Goal: Use online tool/utility: Use online tool/utility

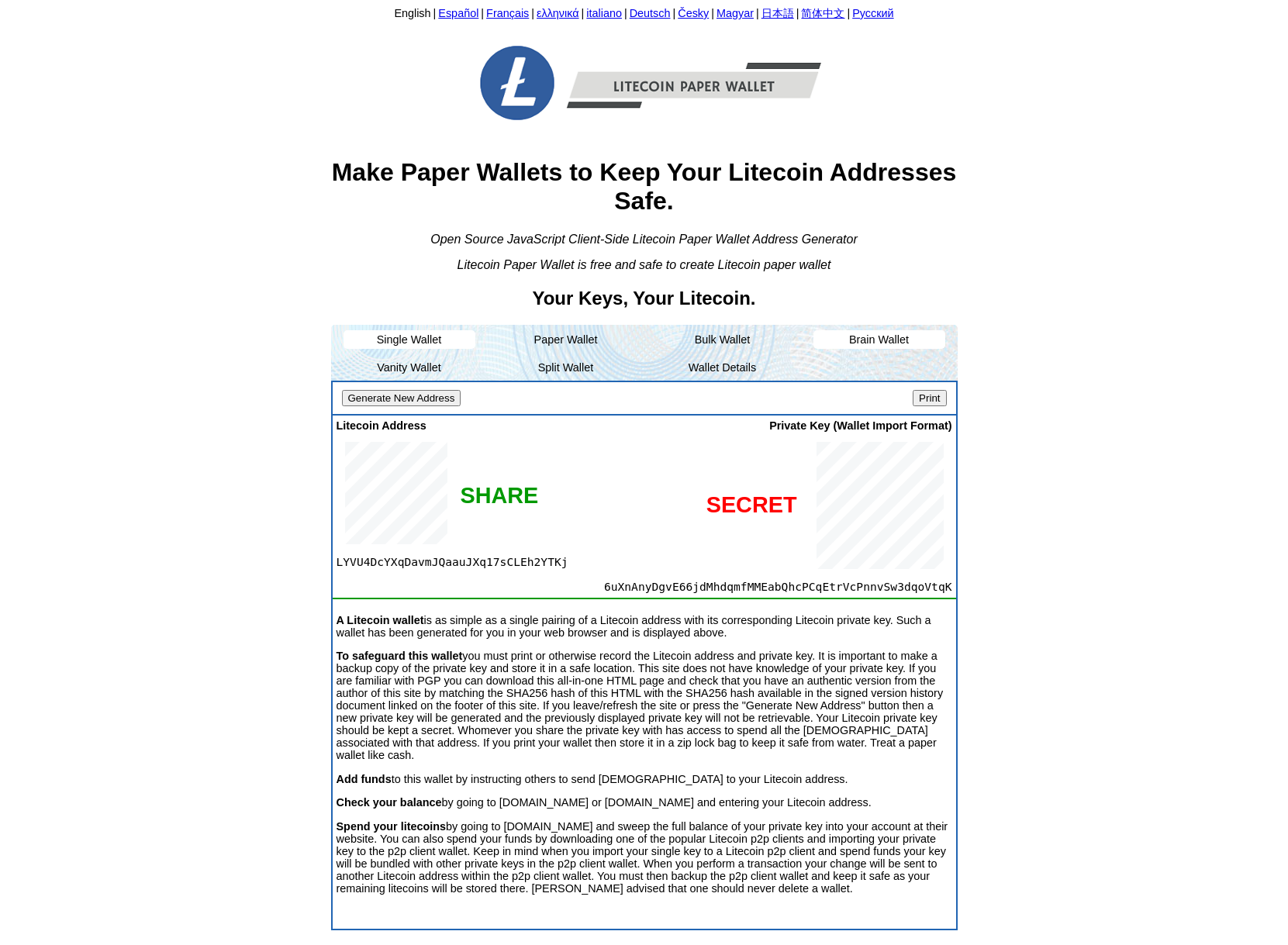
click at [879, 342] on li "Brain Wallet" at bounding box center [879, 339] width 132 height 19
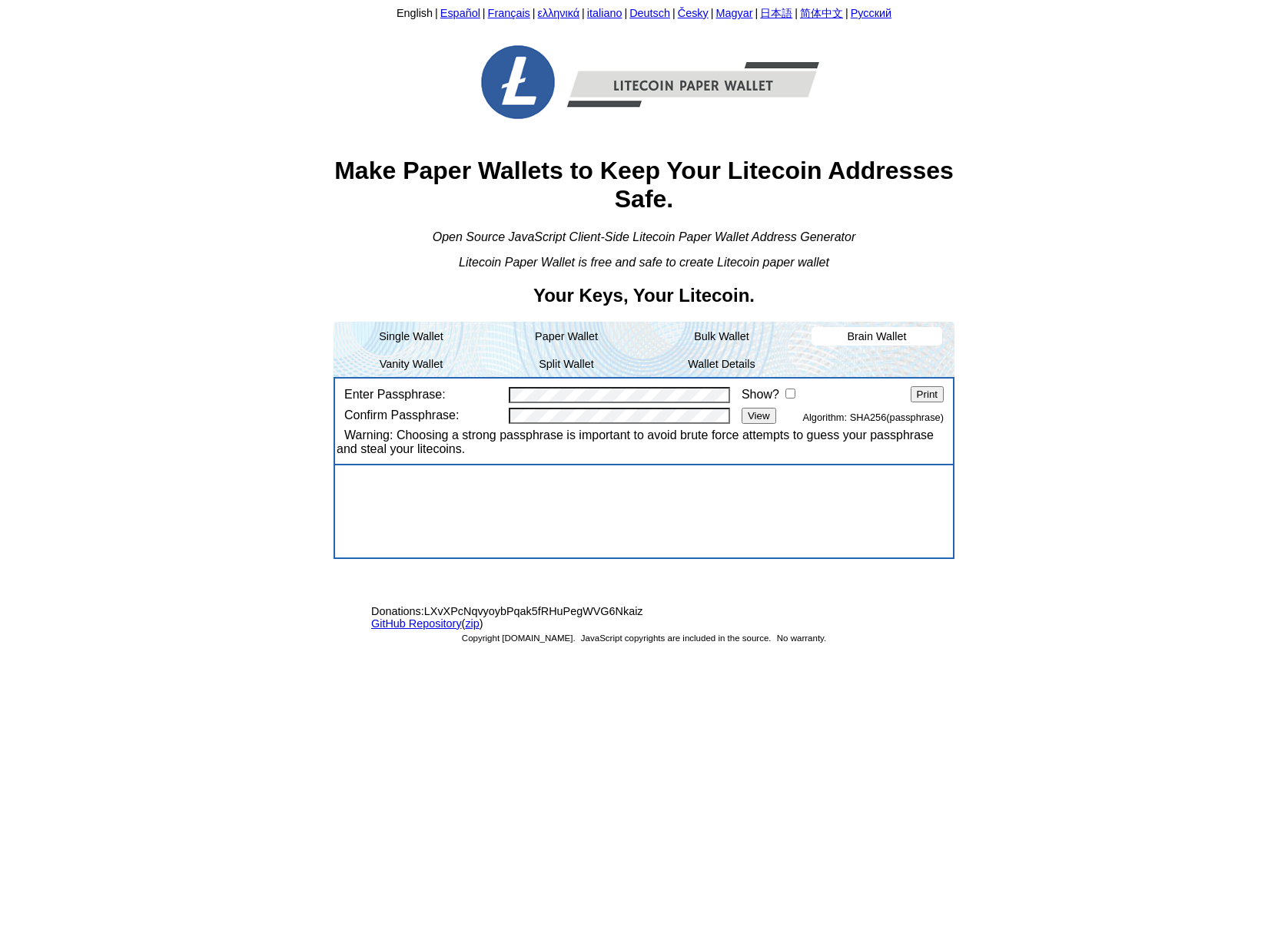
click at [764, 421] on input "View" at bounding box center [758, 416] width 35 height 16
click at [793, 395] on input "Show?" at bounding box center [790, 393] width 10 height 10
click at [793, 396] on input "Show?" at bounding box center [790, 393] width 10 height 10
click at [371, 397] on div "Enter Passphrase: Show? Print Confirm Passphrase: View Algorithm: SHA256(passph…" at bounding box center [643, 422] width 618 height 87
click at [385, 375] on div "English | Español | Français | ελληνικά | italiano | Deutsch | Česky | Magyar |…" at bounding box center [643, 330] width 621 height 648
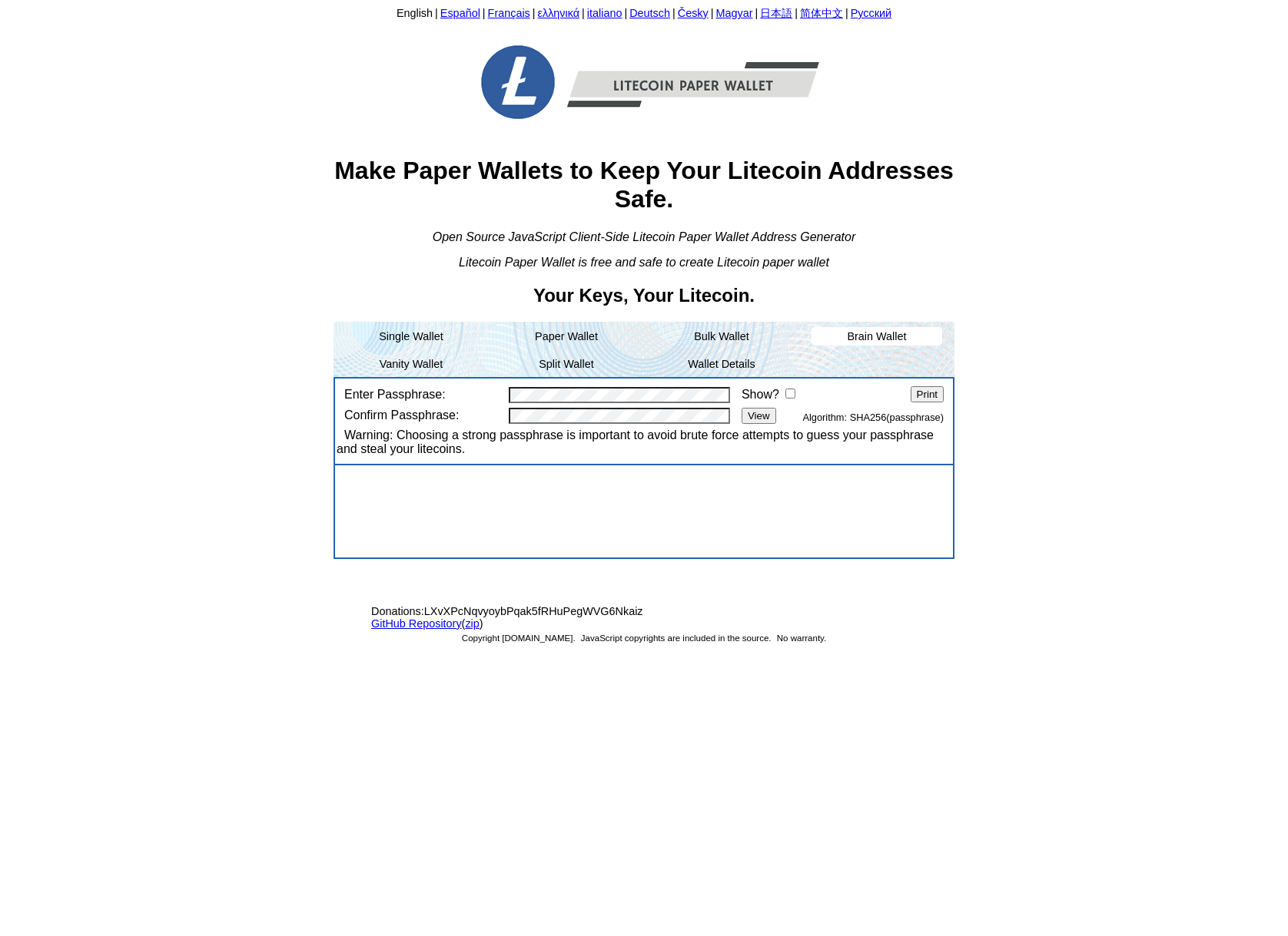
click at [761, 419] on input "View" at bounding box center [758, 416] width 35 height 16
click at [760, 419] on input "View" at bounding box center [758, 416] width 35 height 16
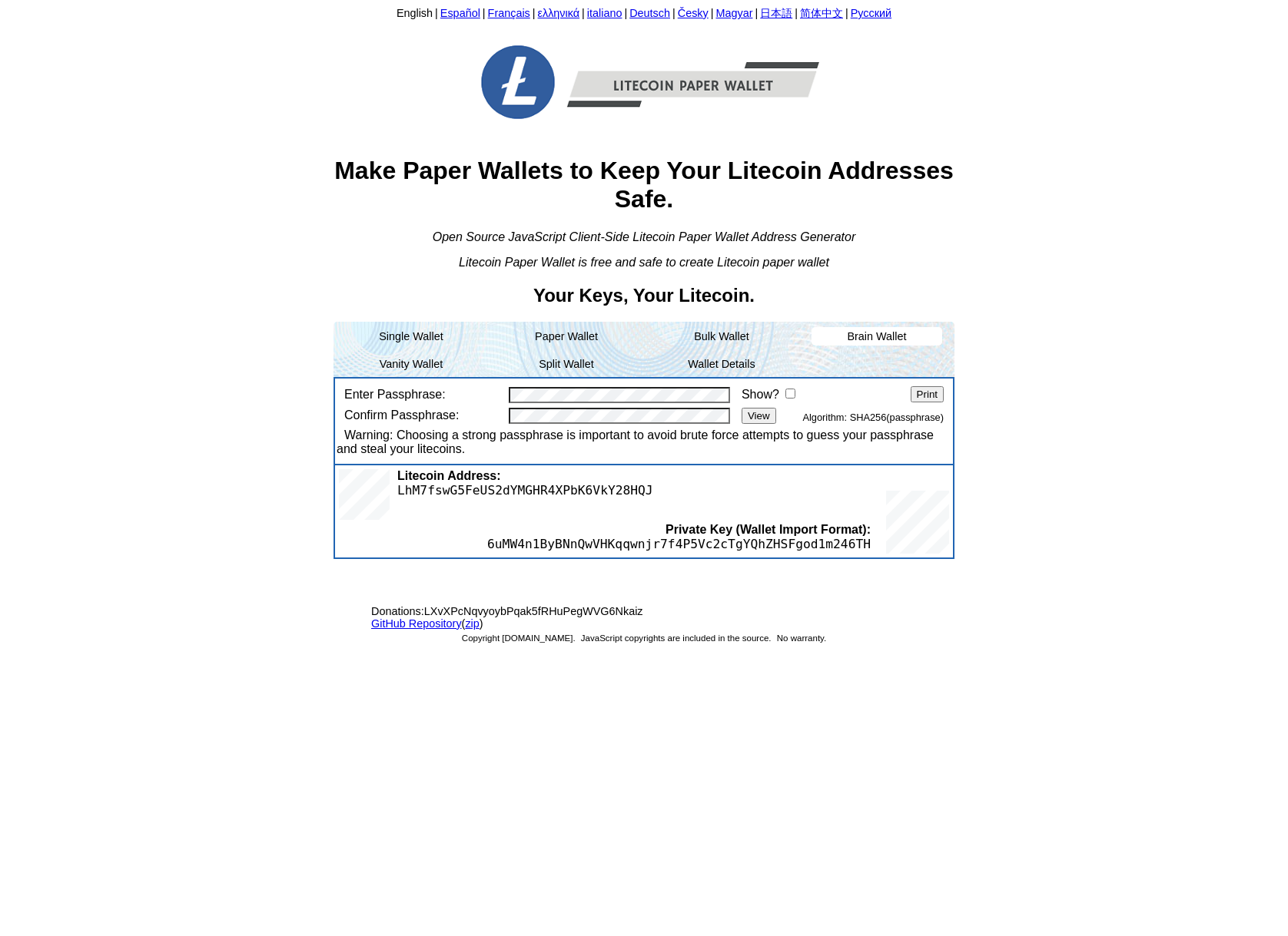
click at [504, 490] on span "LhM7fswG5FeUS2dYMGHR4XPbK6VkY28HQJ" at bounding box center [525, 490] width 256 height 15
copy span "LhM7fswG5FeUS2dYMGHR4XPbK6VkY28HQJ"
click at [480, 488] on span "LhM7fswG5FeUS2dYMGHR4XPbK6VkY28HQJ" at bounding box center [525, 490] width 256 height 15
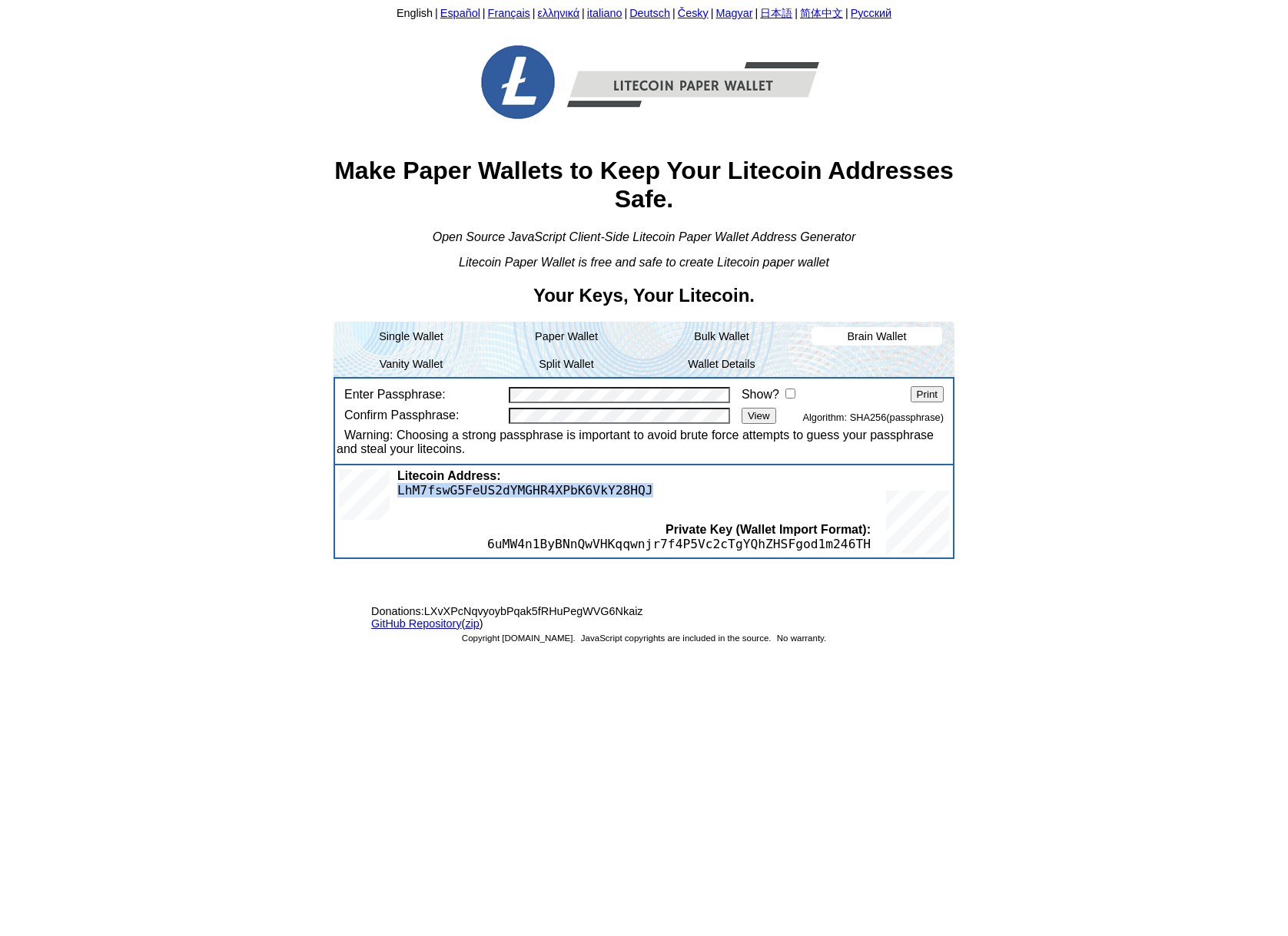
drag, startPoint x: 480, startPoint y: 488, endPoint x: 468, endPoint y: 489, distance: 12.0
click at [468, 489] on span "LhM7fswG5FeUS2dYMGHR4XPbK6VkY28HQJ" at bounding box center [525, 490] width 256 height 15
copy span "LhM7fswG5FeUS2dYMGHR4XPbK6VkY28HQJ"
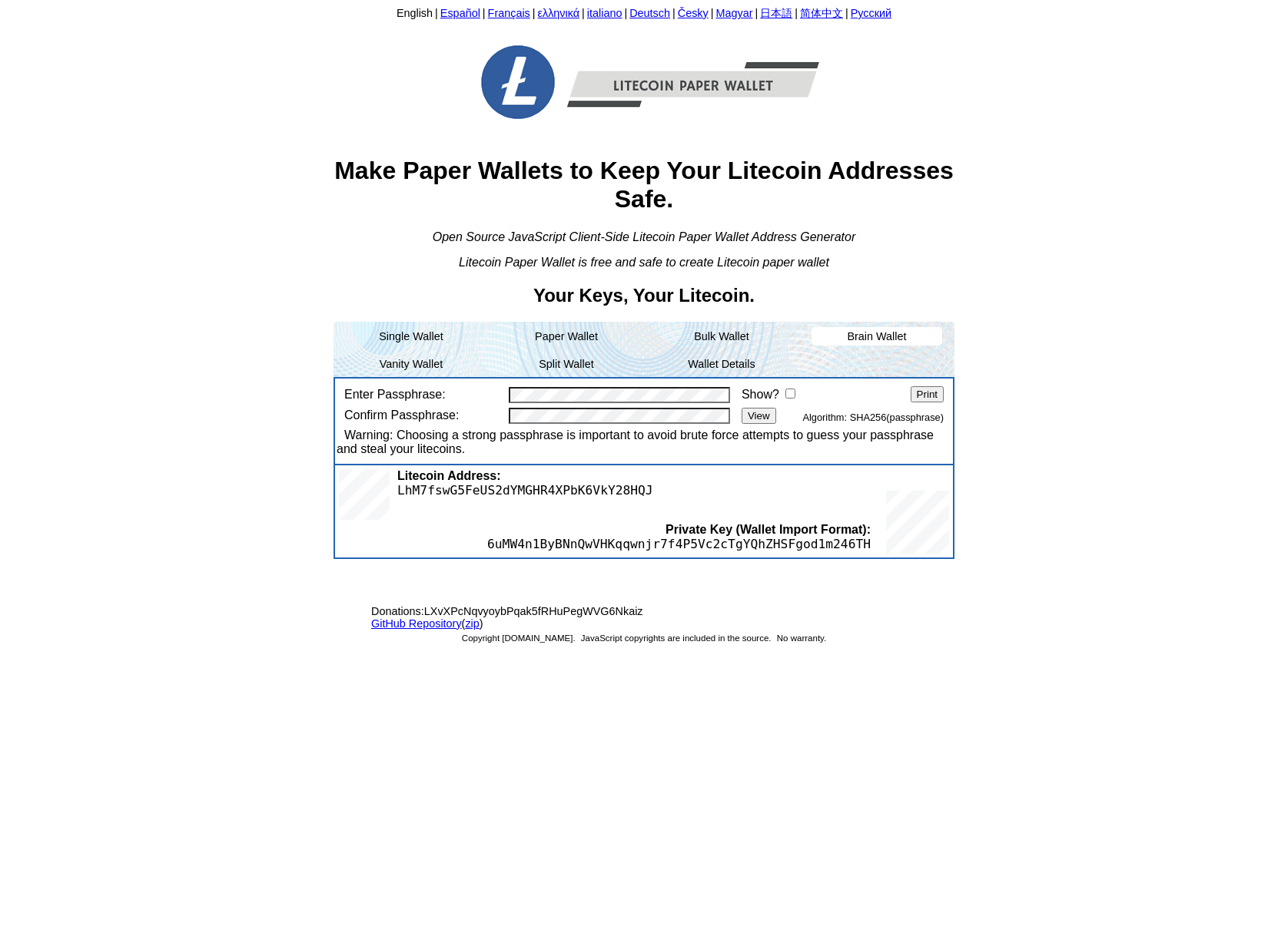
click at [125, 452] on body "English | Español | Français | ελληνικά | italiano | Deutsch | Česky | Magyar |…" at bounding box center [644, 465] width 1276 height 917
click at [242, 234] on body "English | Español | Français | ελληνικά | italiano | Deutsch | Česky | Magyar |…" at bounding box center [644, 465] width 1276 height 917
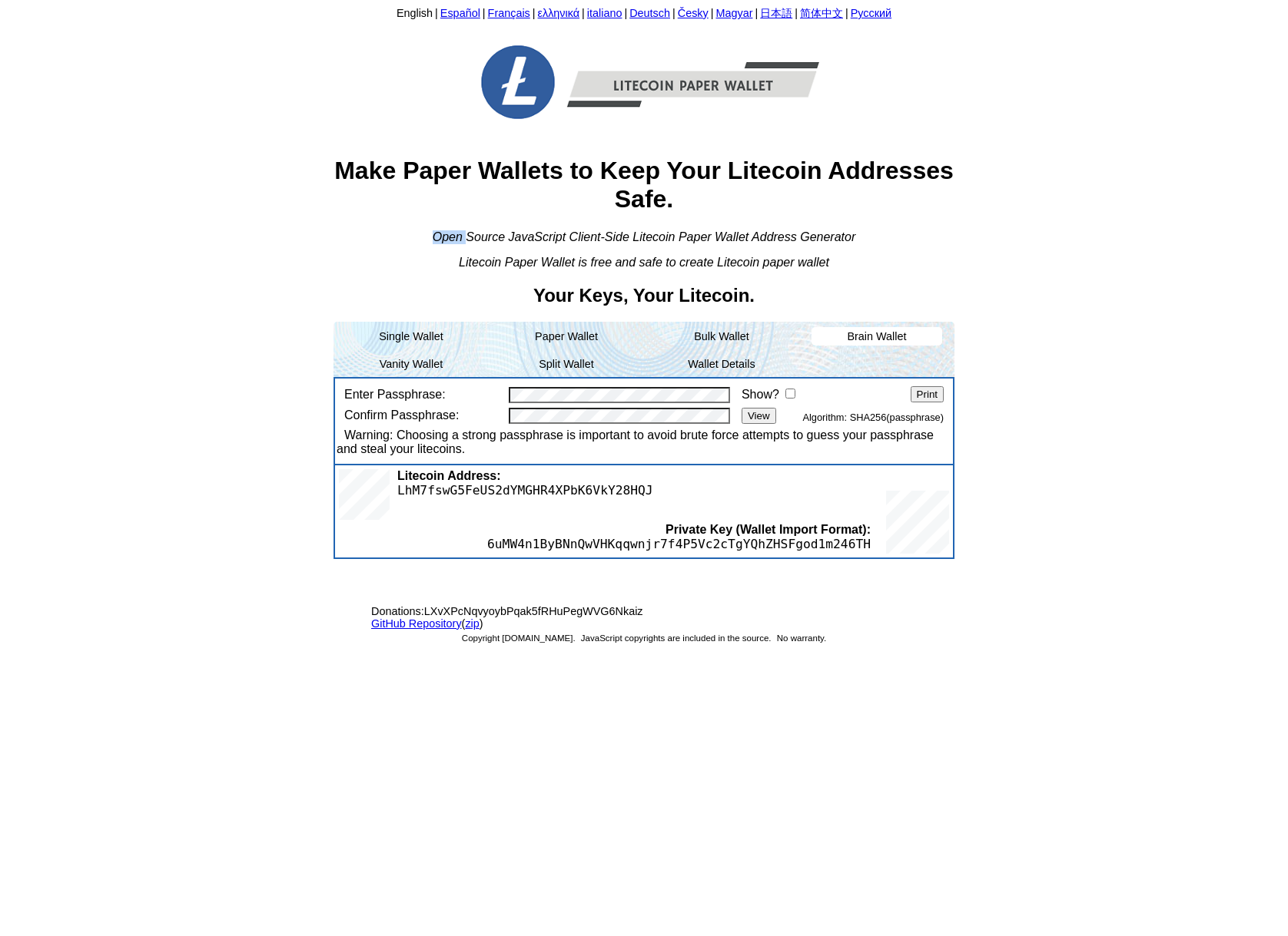
click at [242, 234] on body "English | Español | Français | ελληνικά | italiano | Deutsch | Česky | Magyar |…" at bounding box center [644, 465] width 1276 height 917
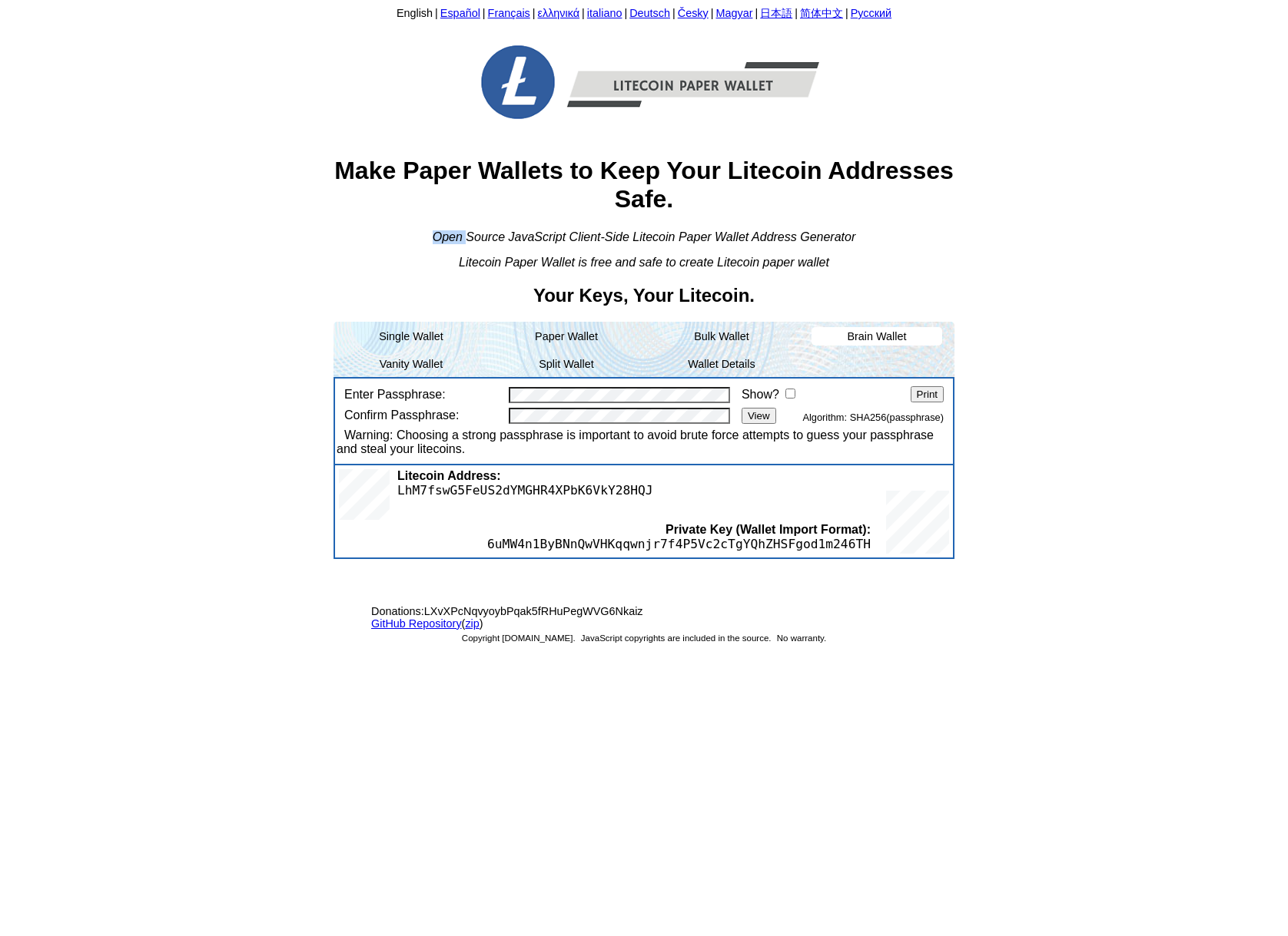
click at [242, 234] on body "English | Español | Français | ελληνικά | italiano | Deutsch | Česky | Magyar |…" at bounding box center [644, 465] width 1276 height 917
drag, startPoint x: 242, startPoint y: 234, endPoint x: 167, endPoint y: 206, distance: 80.1
drag, startPoint x: 167, startPoint y: 206, endPoint x: 150, endPoint y: 156, distance: 52.8
click at [150, 156] on body "English | Español | Français | ελληνικά | italiano | Deutsch | Česky | Magyar |…" at bounding box center [644, 465] width 1276 height 917
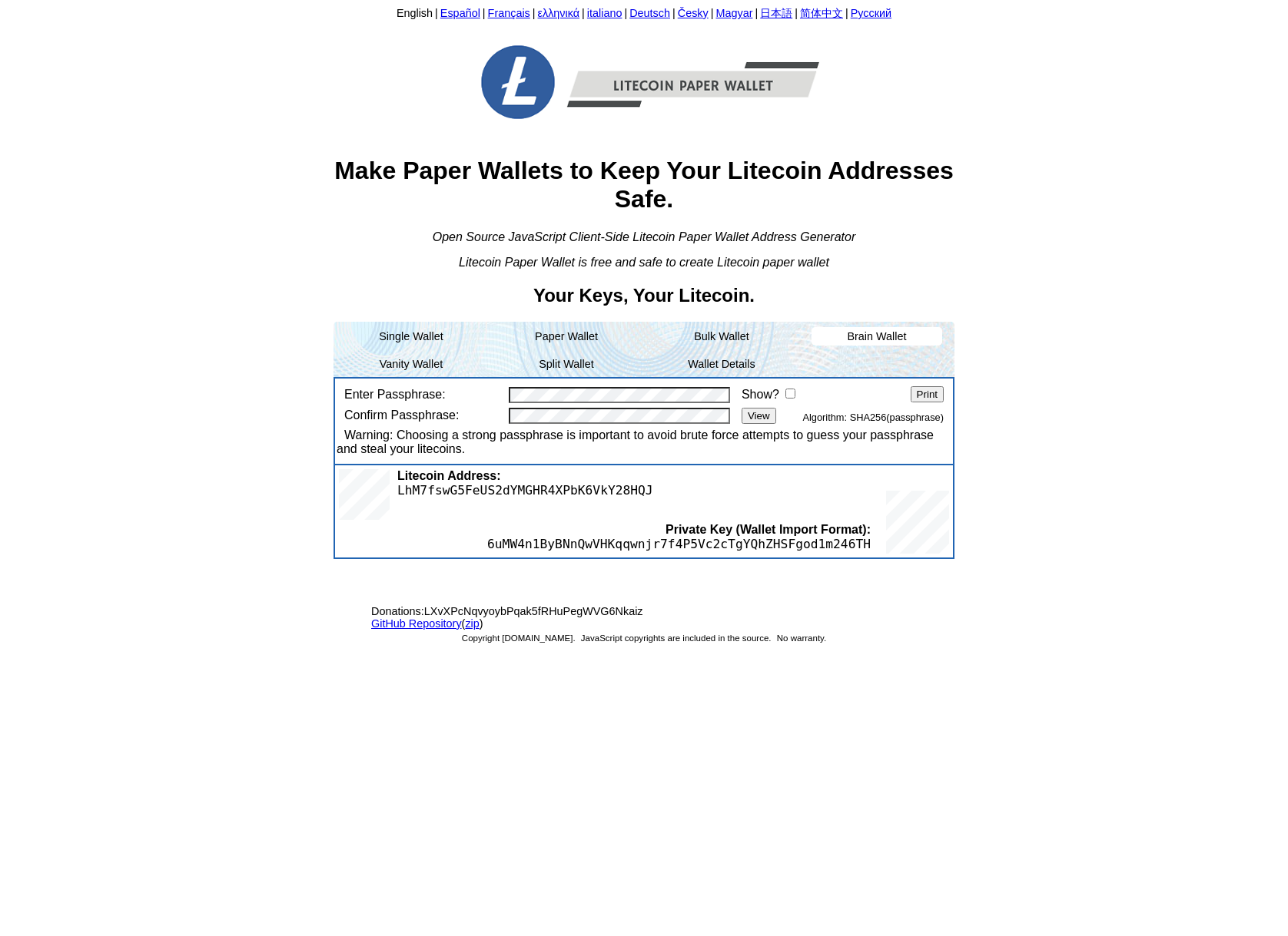
click at [204, 85] on body "English | Español | Français | ελληνικά | italiano | Deutsch | Česky | Magyar |…" at bounding box center [644, 465] width 1276 height 917
click at [193, 66] on body "English | Español | Français | ελληνικά | italiano | Deutsch | Česky | Magyar |…" at bounding box center [644, 465] width 1276 height 917
click at [138, 158] on body "English | Español | Français | ελληνικά | italiano | Deutsch | Česky | Magyar |…" at bounding box center [644, 465] width 1276 height 917
click at [214, 181] on body "English | Español | Français | ελληνικά | italiano | Deutsch | Česky | Magyar |…" at bounding box center [644, 465] width 1276 height 917
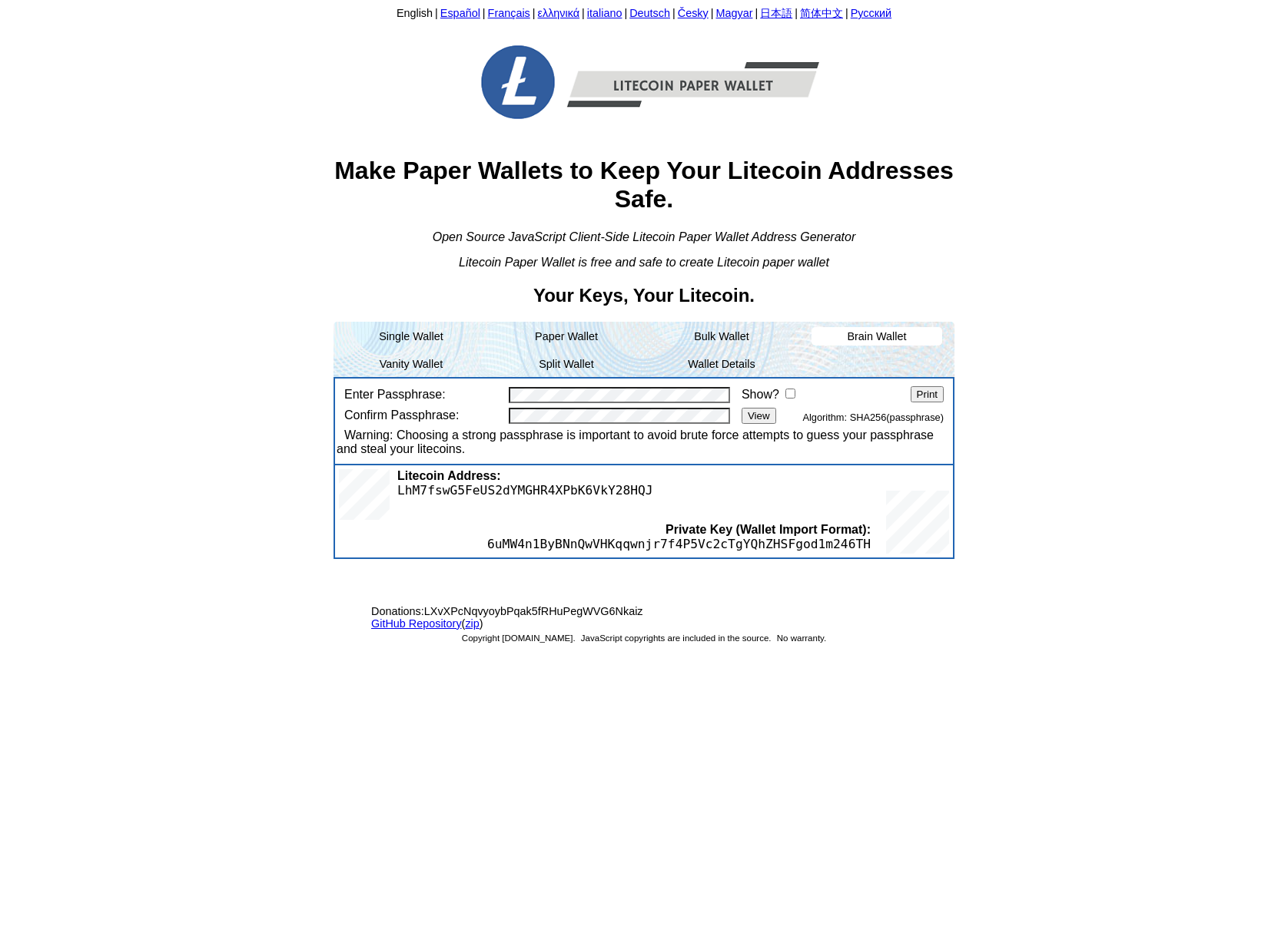
click at [793, 389] on input "Show?" at bounding box center [790, 393] width 10 height 10
click at [791, 393] on input "Show?" at bounding box center [790, 393] width 10 height 10
checkbox input "false"
click at [204, 153] on body "English | Español | Français | ελληνικά | italiano | Deutsch | Česky | Magyar |…" at bounding box center [644, 465] width 1276 height 917
drag, startPoint x: 204, startPoint y: 153, endPoint x: 172, endPoint y: 111, distance: 52.8
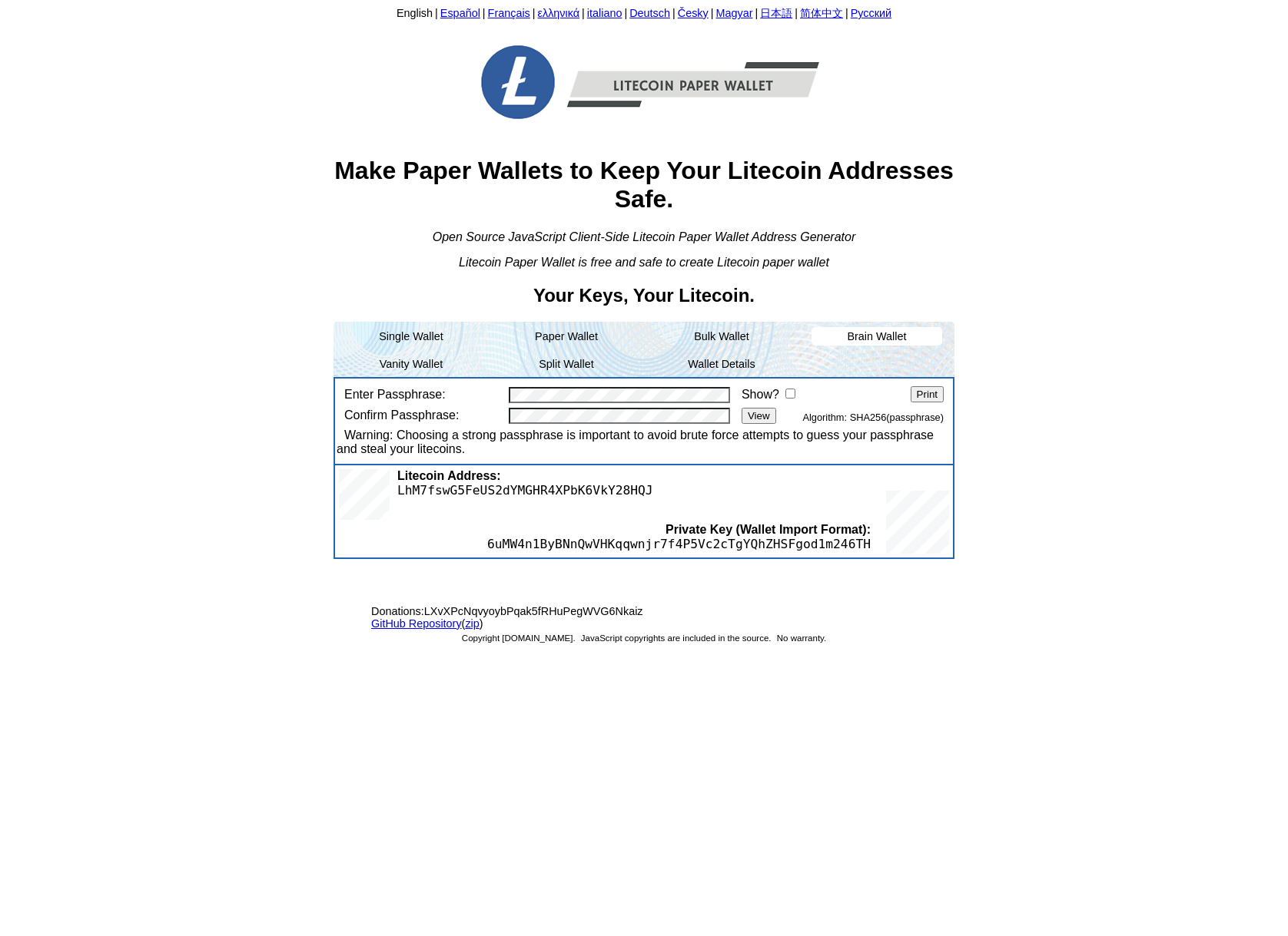
click at [172, 111] on body "English | Español | Français | ελληνικά | italiano | Deutsch | Česky | Magyar |…" at bounding box center [644, 465] width 1276 height 917
click at [291, 54] on body "English | Español | Français | ελληνικά | italiano | Deutsch | Česky | Magyar |…" at bounding box center [644, 465] width 1276 height 917
click at [729, 549] on span "6uMW4n1ByBNnQwVHKqqwnjr7f4P5Vc2cTgYQhZHSFgod1m246TH" at bounding box center [679, 544] width 383 height 15
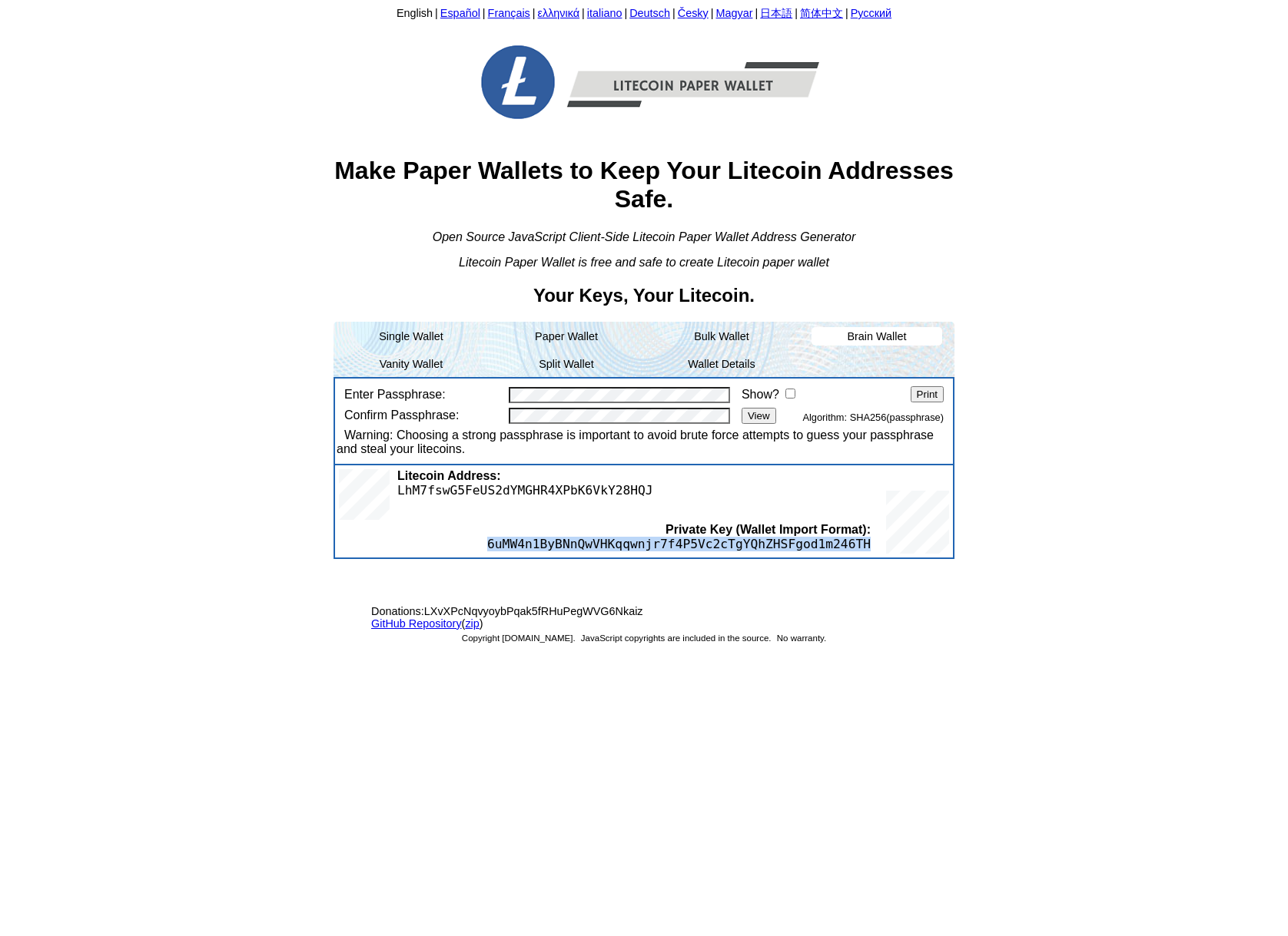
copy span "6uMW4n1ByBNnQwVHKqqwnjr7f4P5Vc2cTgYQhZHSFgod1m246TH"
click at [86, 295] on body "English | Español | Français | ελληνικά | italiano | Deutsch | Česky | Magyar |…" at bounding box center [644, 465] width 1276 height 917
click at [289, 86] on body "English | Español | Français | ελληνικά | italiano | Deutsch | Česky | Magyar |…" at bounding box center [644, 465] width 1276 height 917
click at [174, 134] on body "English | Español | Français | ελληνικά | italiano | Deutsch | Česky | Magyar |…" at bounding box center [644, 465] width 1276 height 917
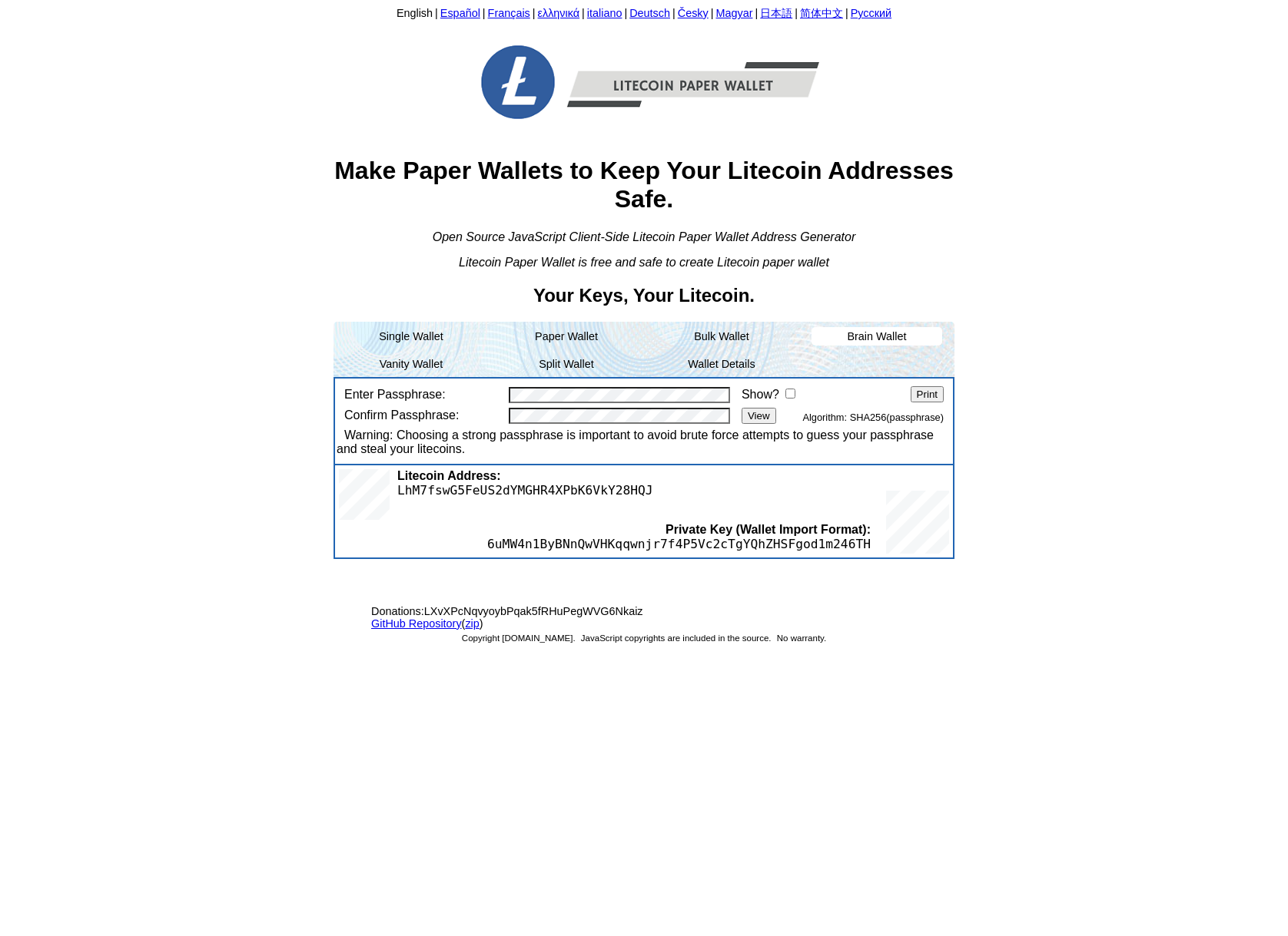
click at [237, 166] on body "English | Español | Français | ελληνικά | italiano | Deutsch | Česky | Magyar |…" at bounding box center [644, 465] width 1276 height 917
drag, startPoint x: 237, startPoint y: 166, endPoint x: 198, endPoint y: 92, distance: 83.6
click at [198, 92] on body "English | Español | Français | ελληνικά | italiano | Deutsch | Česky | Magyar |…" at bounding box center [644, 465] width 1276 height 917
click at [442, 625] on link "GitHub Repository" at bounding box center [416, 624] width 91 height 12
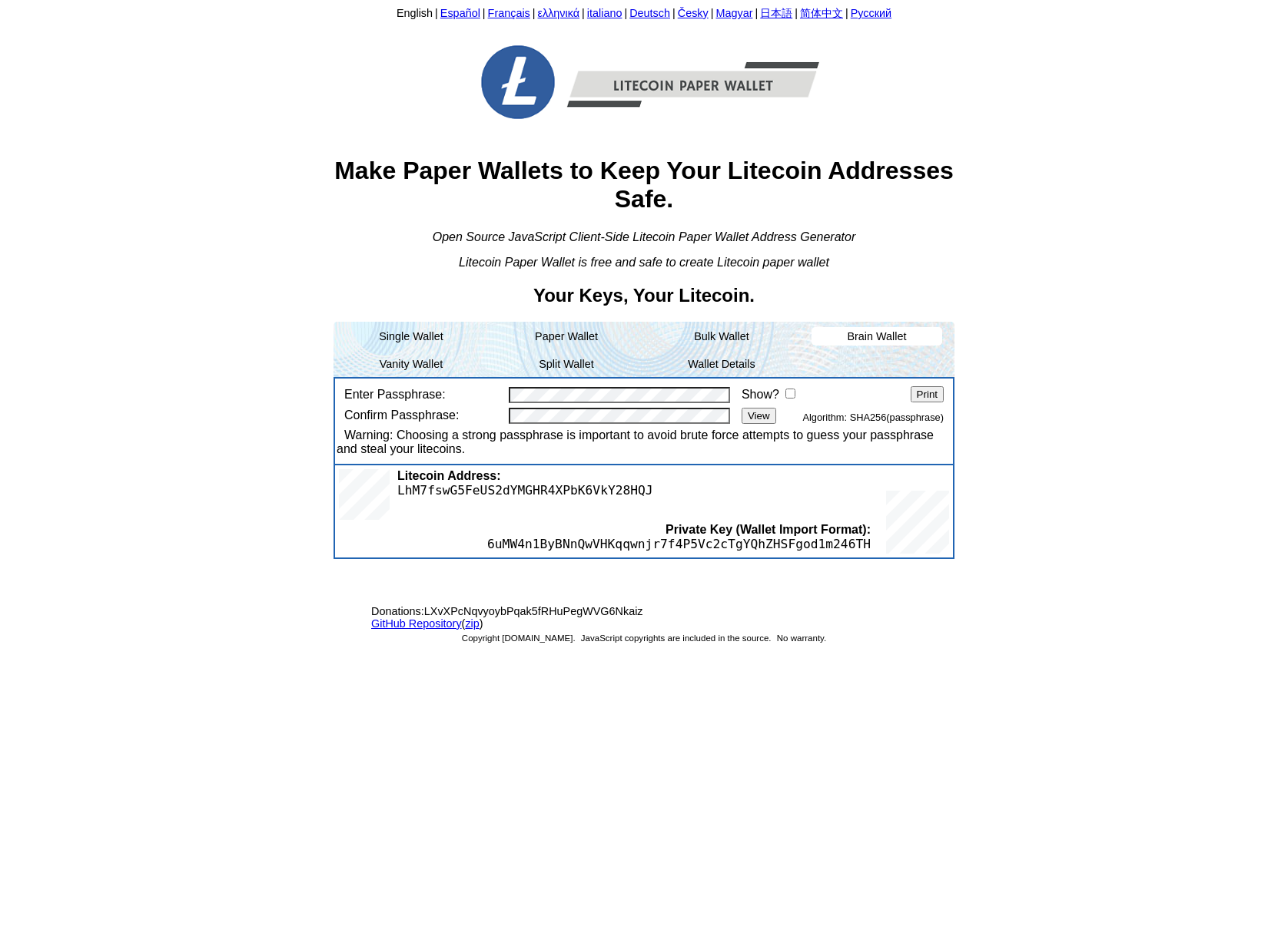
click at [282, 196] on body "English | Español | Français | ελληνικά | italiano | Deutsch | Česky | Magyar |…" at bounding box center [644, 465] width 1276 height 917
